Goal: Leave review/rating: Share an evaluation or opinion about a product, service, or content

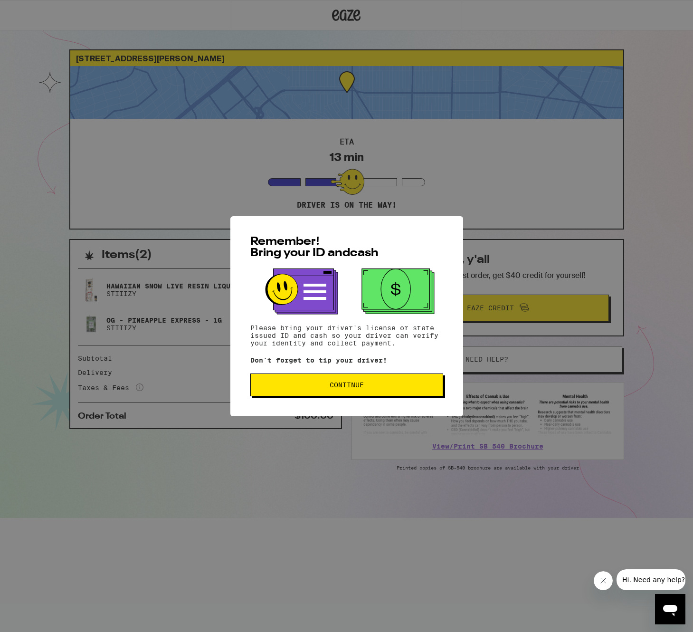
click at [385, 382] on button "Continue" at bounding box center [346, 384] width 193 height 23
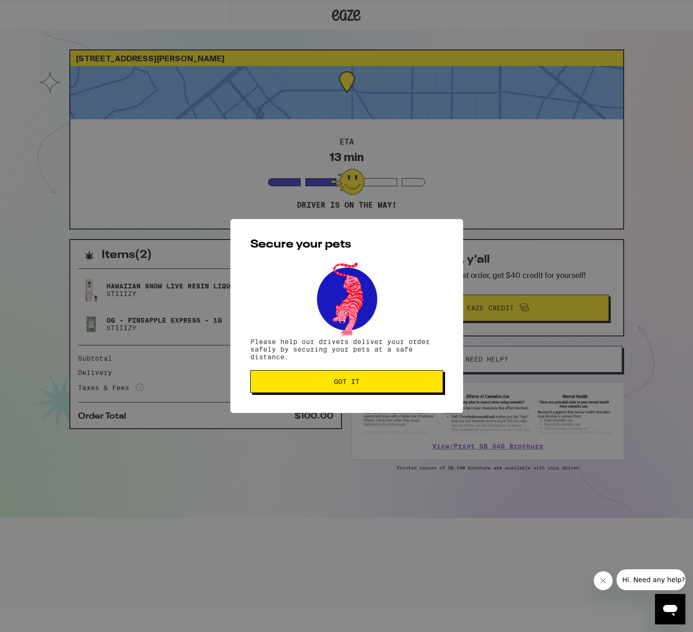
click at [390, 382] on span "Got it" at bounding box center [346, 381] width 177 height 7
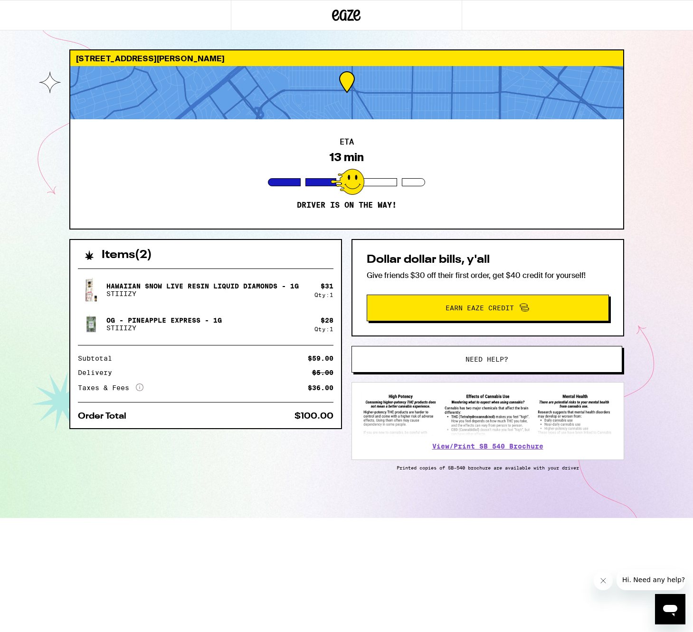
click at [363, 174] on div at bounding box center [348, 182] width 34 height 26
click at [341, 103] on div at bounding box center [346, 92] width 553 height 53
click at [346, 201] on p "Driver is on the way!" at bounding box center [347, 206] width 100 height 10
click at [349, 74] on div at bounding box center [346, 92] width 553 height 53
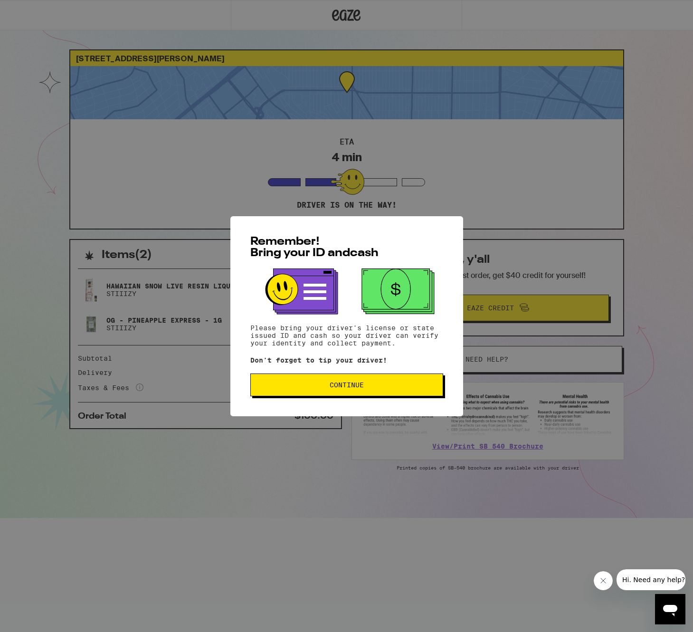
click at [391, 391] on button "Continue" at bounding box center [346, 384] width 193 height 23
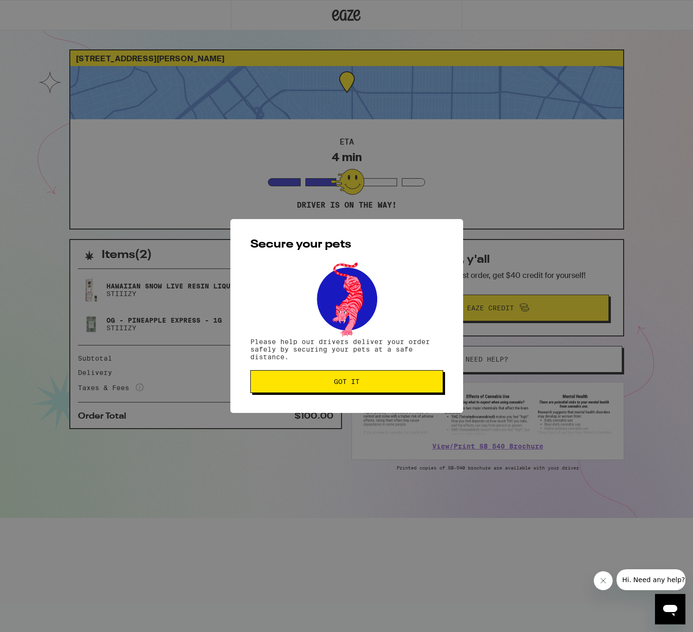
click at [391, 391] on button "Got it" at bounding box center [346, 381] width 193 height 23
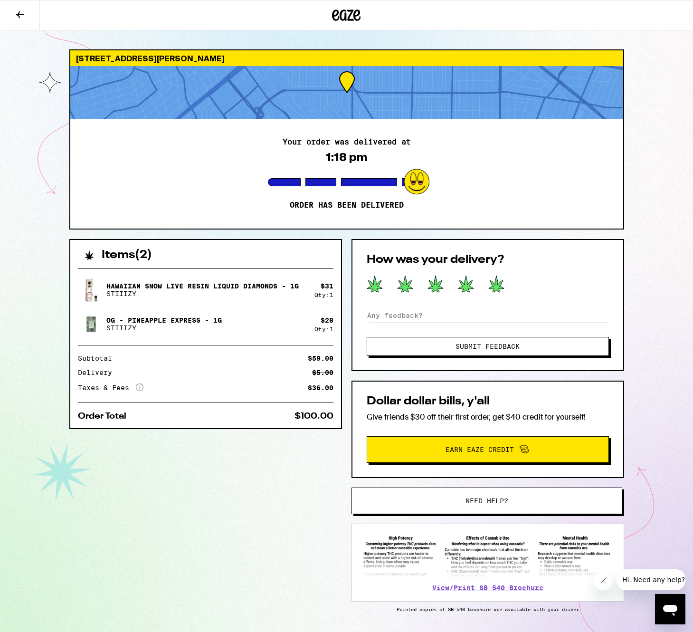
click at [497, 277] on icon at bounding box center [496, 284] width 16 height 18
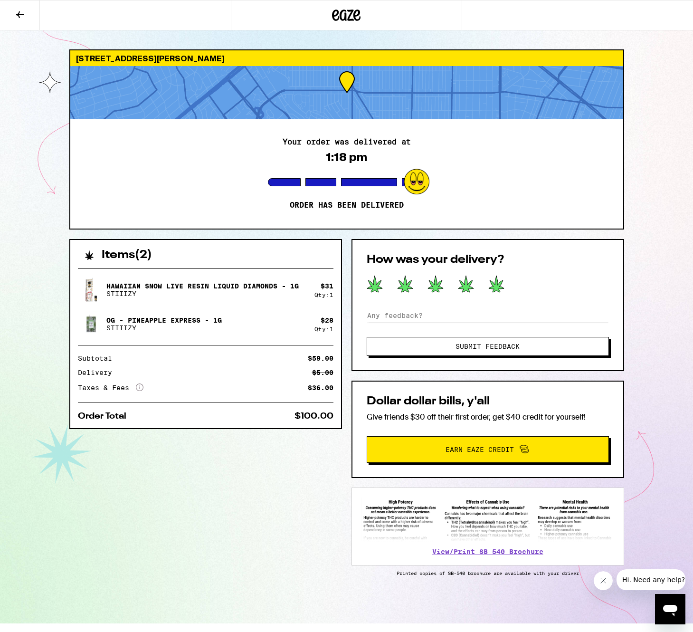
click at [530, 344] on span "Submit Feedback" at bounding box center [487, 346] width 165 height 7
